Goal: Task Accomplishment & Management: Manage account settings

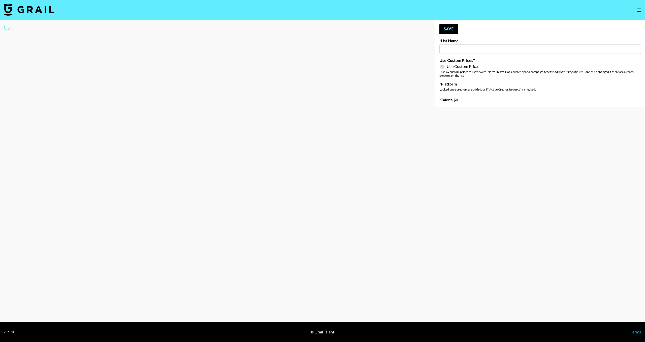
type input "Sleep & Glow"
checkbox input "true"
select select "Brand"
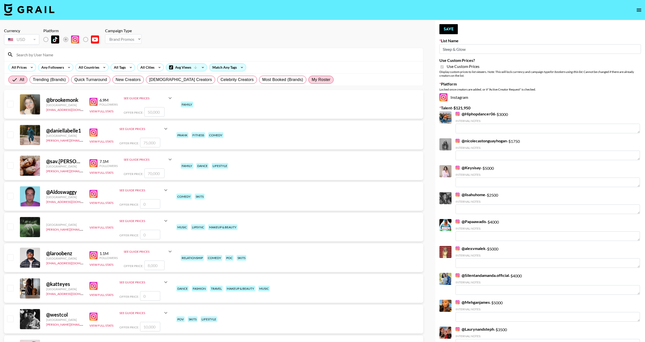
click at [311, 78] on span "My Roster" at bounding box center [320, 80] width 19 height 6
click at [311, 80] on input "My Roster" at bounding box center [311, 80] width 0 height 0
radio input "true"
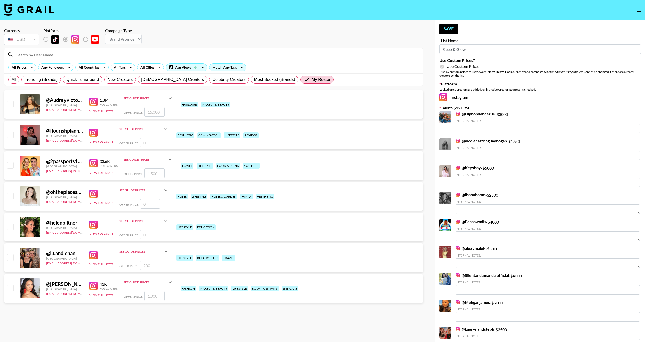
click at [12, 198] on input "checkbox" at bounding box center [10, 196] width 6 height 6
click at [8, 198] on input "checkbox" at bounding box center [10, 196] width 6 height 6
click at [11, 195] on input "checkbox" at bounding box center [10, 196] width 6 height 6
click at [150, 201] on input "number" at bounding box center [150, 204] width 20 height 10
checkbox input "true"
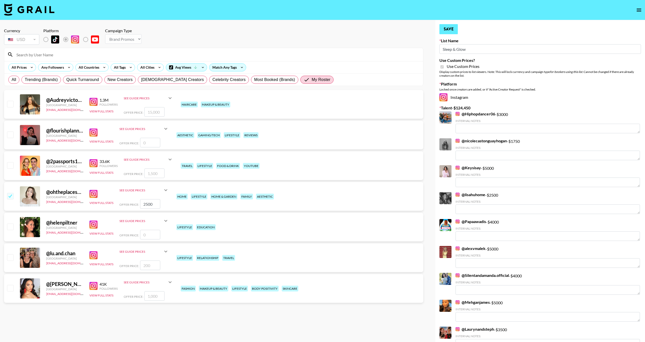
type input "2500"
click at [451, 27] on button "Save" at bounding box center [448, 29] width 18 height 10
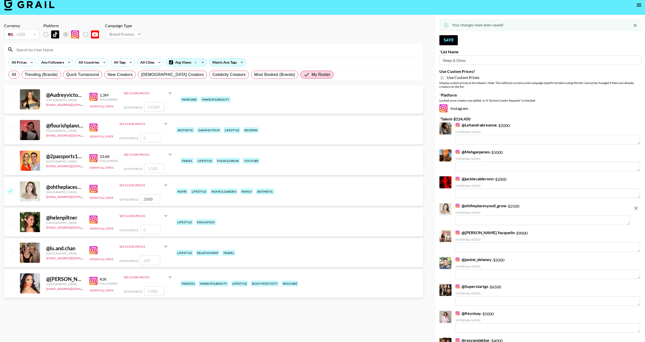
scroll to position [5, 0]
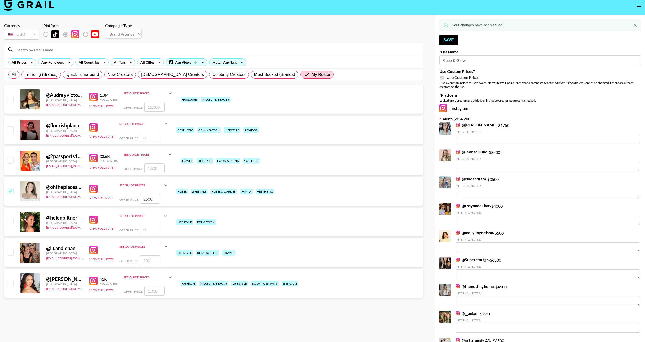
type textarea "mom & daughter are both over 30"
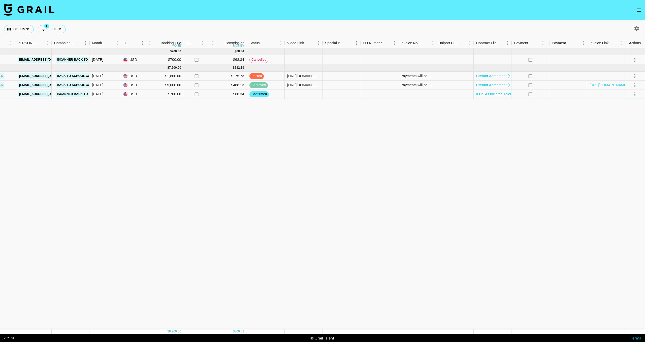
click at [634, 94] on icon "select merge strategy" at bounding box center [634, 94] width 1 height 4
click at [291, 93] on div at bounding box center [304, 94] width 38 height 9
click at [298, 94] on div at bounding box center [304, 94] width 38 height 9
type input "[URL][DOMAIN_NAME]"
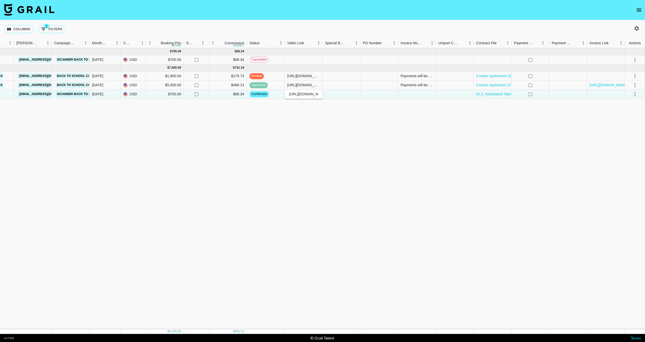
click at [308, 109] on div "[DATE] ( 1 ) $ 700.00 $ 68.34 recNchZucFE5L6cHw flourishplanner [EMAIL_ADDRESS]…" at bounding box center [227, 189] width 836 height 282
click at [345, 127] on div "[DATE] ( 1 ) $ 700.00 $ 68.34 recNchZucFE5L6cHw flourishplanner [EMAIL_ADDRESS]…" at bounding box center [227, 189] width 836 height 282
click at [634, 94] on icon "select merge strategy" at bounding box center [634, 94] width 6 height 6
click at [455, 105] on div "[DATE] ( 1 ) $ 700.00 $ 68.34 recNchZucFE5L6cHw flourishplanner [EMAIL_ADDRESS]…" at bounding box center [227, 189] width 836 height 282
click at [494, 93] on link "IO 2_Associated Talent (flourishplanner)_ iScanner (1)-2.pdf" at bounding box center [524, 94] width 96 height 5
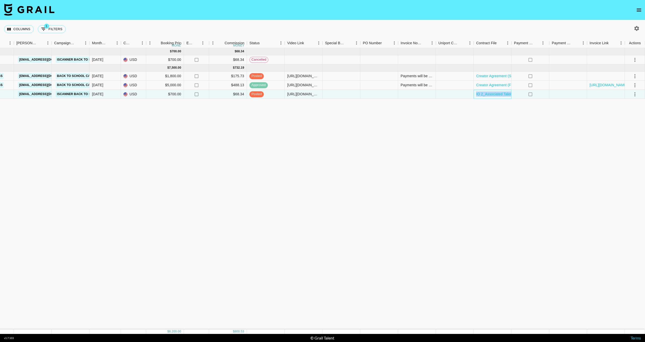
click at [482, 97] on div "IO 2_Associated Talent (flourishplanner)_ iScanner (1)-2.pdf" at bounding box center [492, 94] width 38 height 9
click at [481, 97] on div "IO 2_Associated Talent (flourishplanner)_ iScanner (1)-2.pdf" at bounding box center [492, 94] width 38 height 9
click at [481, 98] on div "IO 2_Associated Talent (flourishplanner)_ iScanner (1)-2.pdf" at bounding box center [492, 94] width 38 height 9
click at [475, 97] on div "IO 2_Associated Talent (flourishplanner)_ iScanner (1)-2.pdf" at bounding box center [492, 94] width 38 height 9
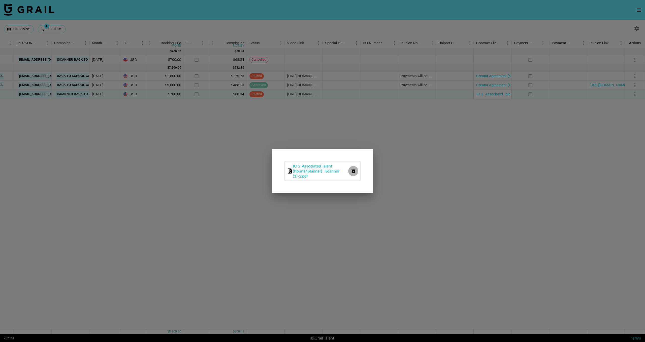
click at [353, 173] on icon "delete file" at bounding box center [353, 171] width 4 height 5
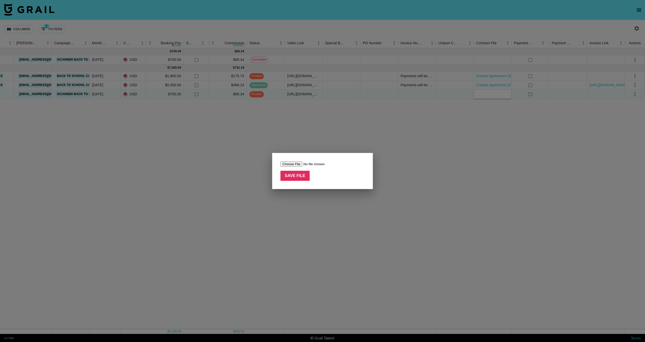
click at [295, 165] on input "file" at bounding box center [312, 164] width 64 height 5
type input "C:\fakepath\Associated Talent Inc_IO 2_to Influencer Marketing Agreement_[DATE]…"
click at [295, 176] on input "Save File" at bounding box center [294, 176] width 29 height 10
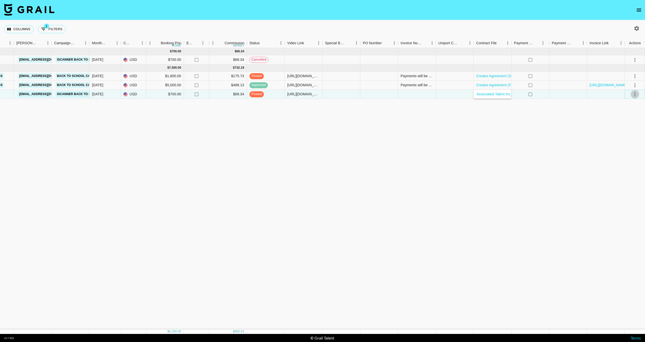
click at [635, 97] on icon "select merge strategy" at bounding box center [634, 94] width 6 height 6
click at [621, 142] on div "Approve" at bounding box center [623, 141] width 15 height 6
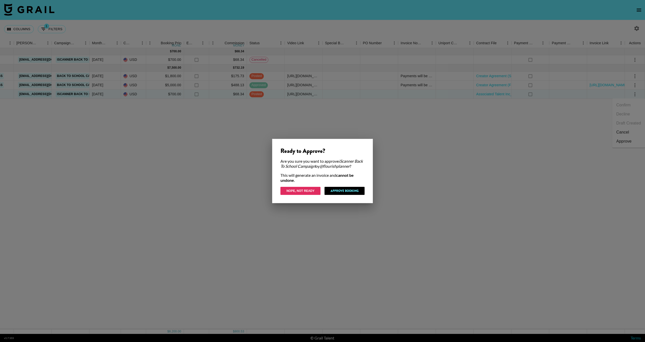
click at [307, 191] on button "Nope, Not Ready" at bounding box center [300, 191] width 40 height 8
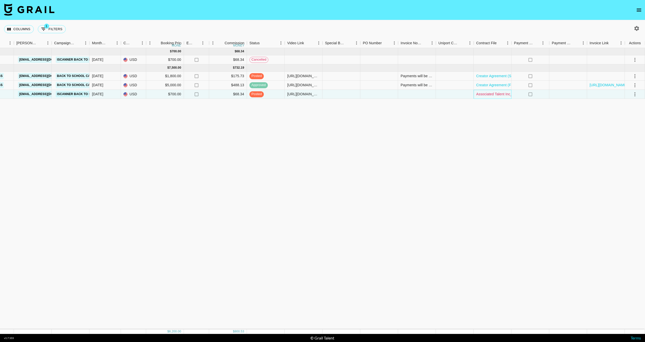
click at [490, 95] on link "Associated Talent Inc_IO 2_to Influencer Marketing Agreement_[DATE]_signed.pdf" at bounding box center [542, 94] width 132 height 5
